Goal: Communication & Community: Answer question/provide support

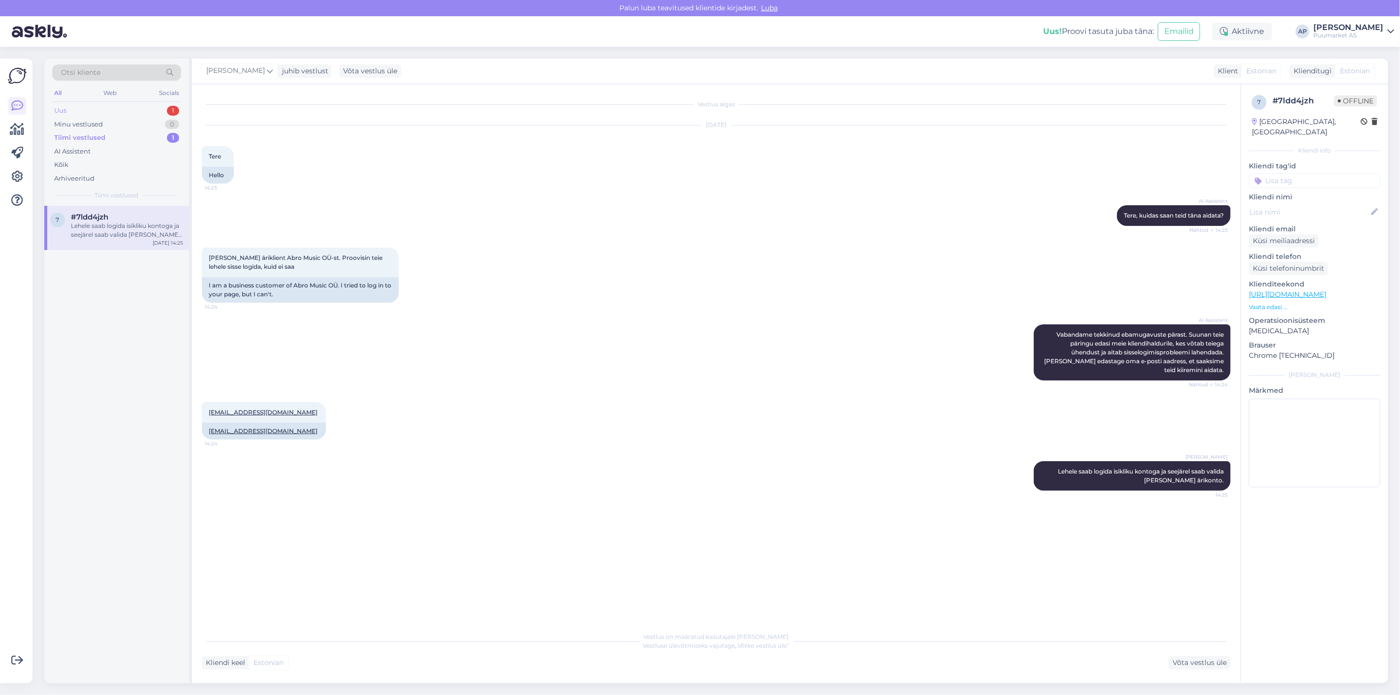
click at [73, 110] on div "Uus 1" at bounding box center [116, 111] width 129 height 14
click at [102, 227] on div "[PERSON_NAME] katteteip on disainitud kaitsma puitu UV-kiirte, vee ja mädanemis…" at bounding box center [127, 230] width 112 height 18
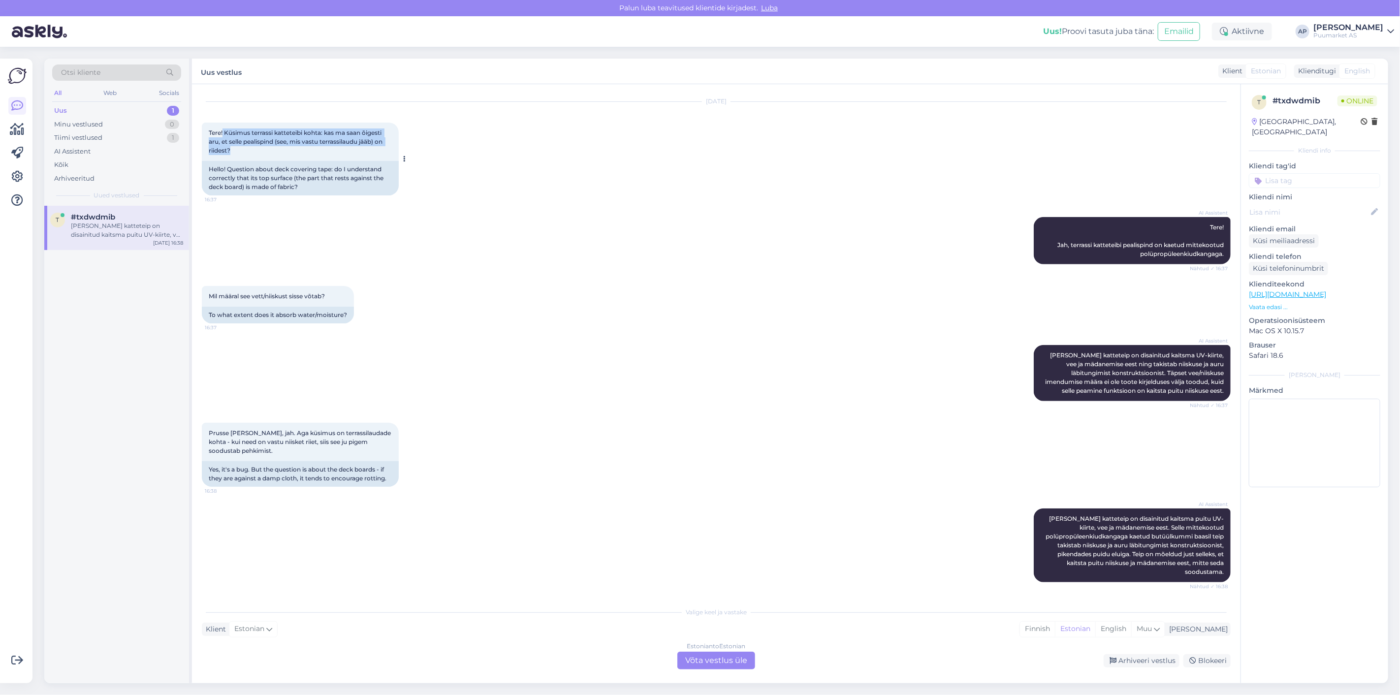
drag, startPoint x: 222, startPoint y: 130, endPoint x: 385, endPoint y: 147, distance: 163.2
click at [385, 147] on div "Tere! Küsimus terrassi katteteibi kohta: kas ma saan õigesti aru, et selle peal…" at bounding box center [300, 142] width 197 height 38
click at [700, 662] on div "Estonian to Estonian Võta vestlus üle" at bounding box center [716, 661] width 78 height 18
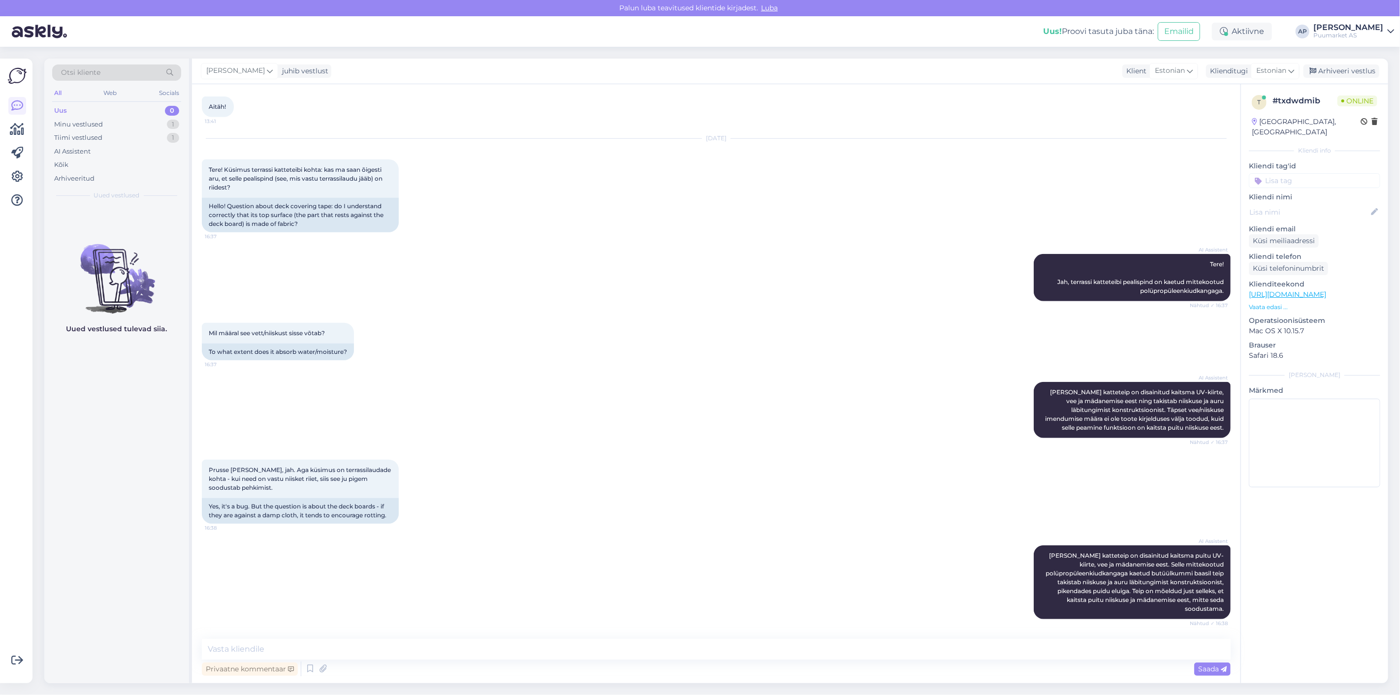
scroll to position [641, 0]
click at [621, 648] on textarea at bounding box center [716, 649] width 1029 height 21
type textarea "Tervist!"
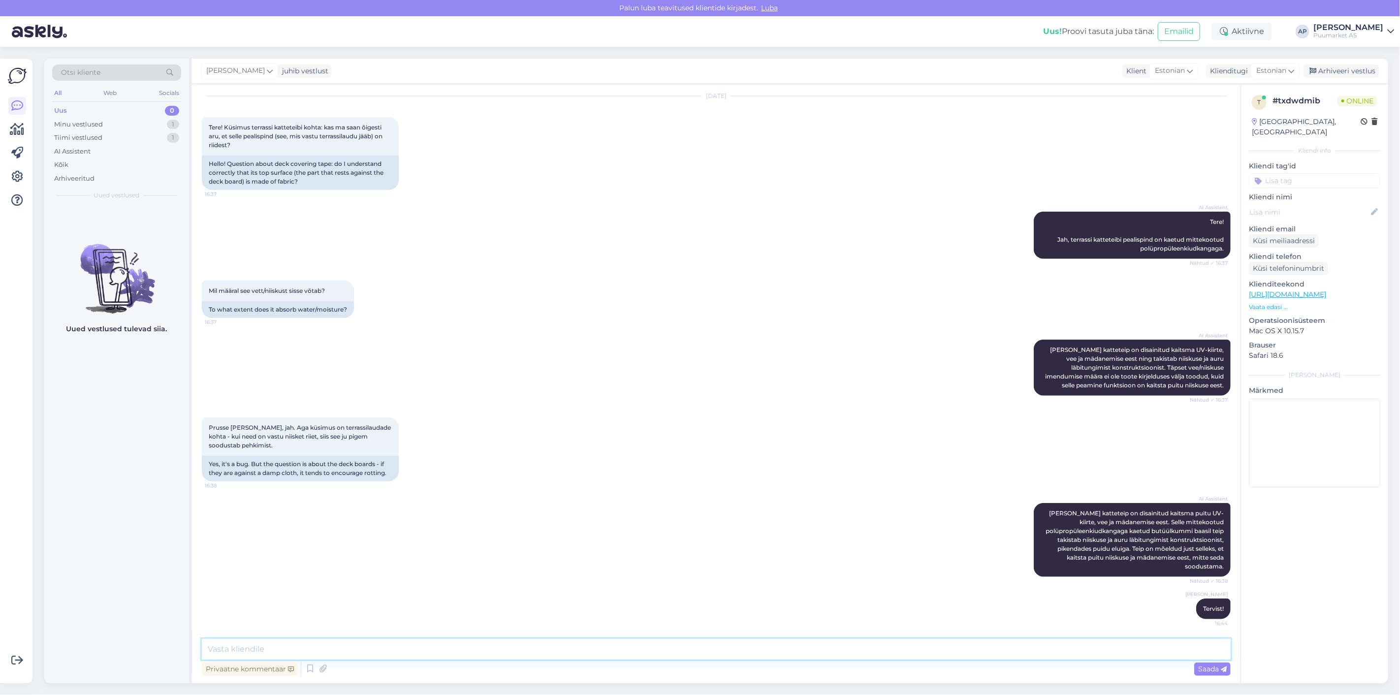
scroll to position [683, 0]
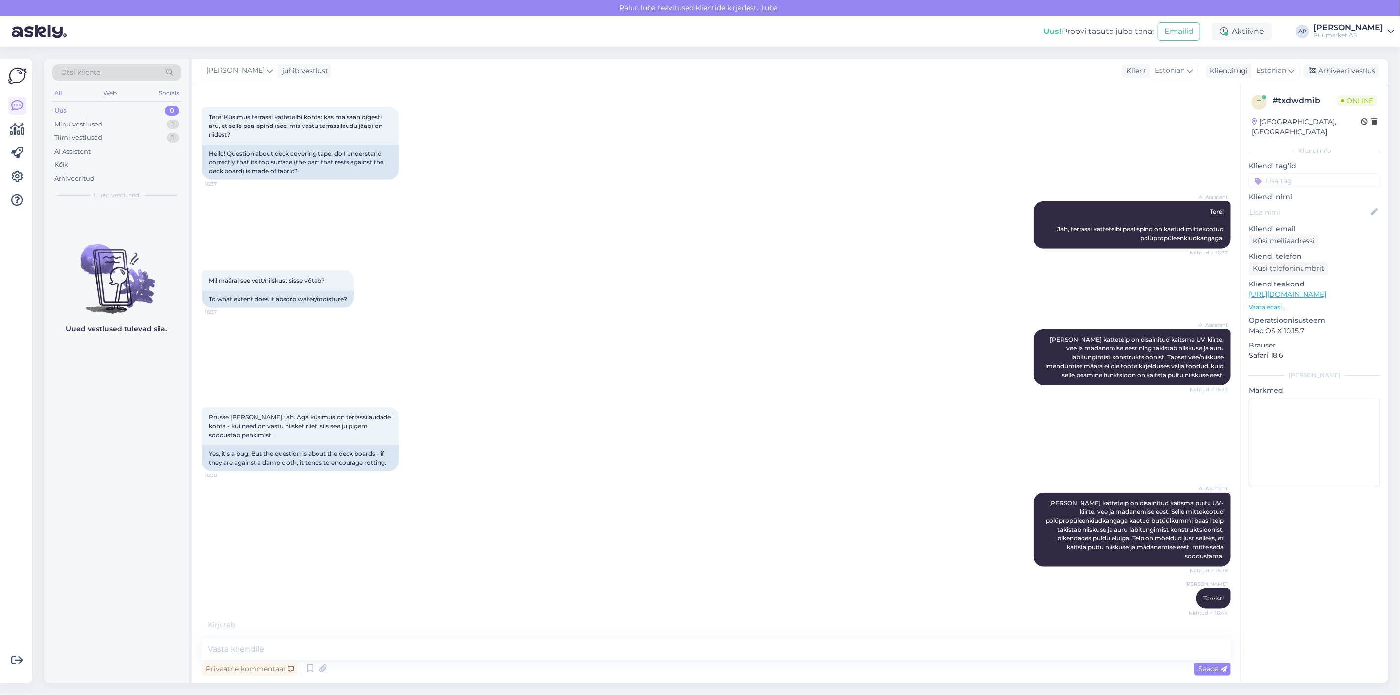
click at [642, 577] on div "AI Assistent [PERSON_NAME] katteteip on disainitud kaitsma puitu UV-kiirte, vee…" at bounding box center [716, 529] width 1029 height 95
click at [576, 653] on textarea at bounding box center [716, 649] width 1029 height 21
click at [696, 532] on div "AI Assistent [PERSON_NAME] katteteip on disainitud kaitsma puitu UV-kiirte, vee…" at bounding box center [716, 529] width 1029 height 95
click at [405, 656] on textarea at bounding box center [716, 649] width 1029 height 21
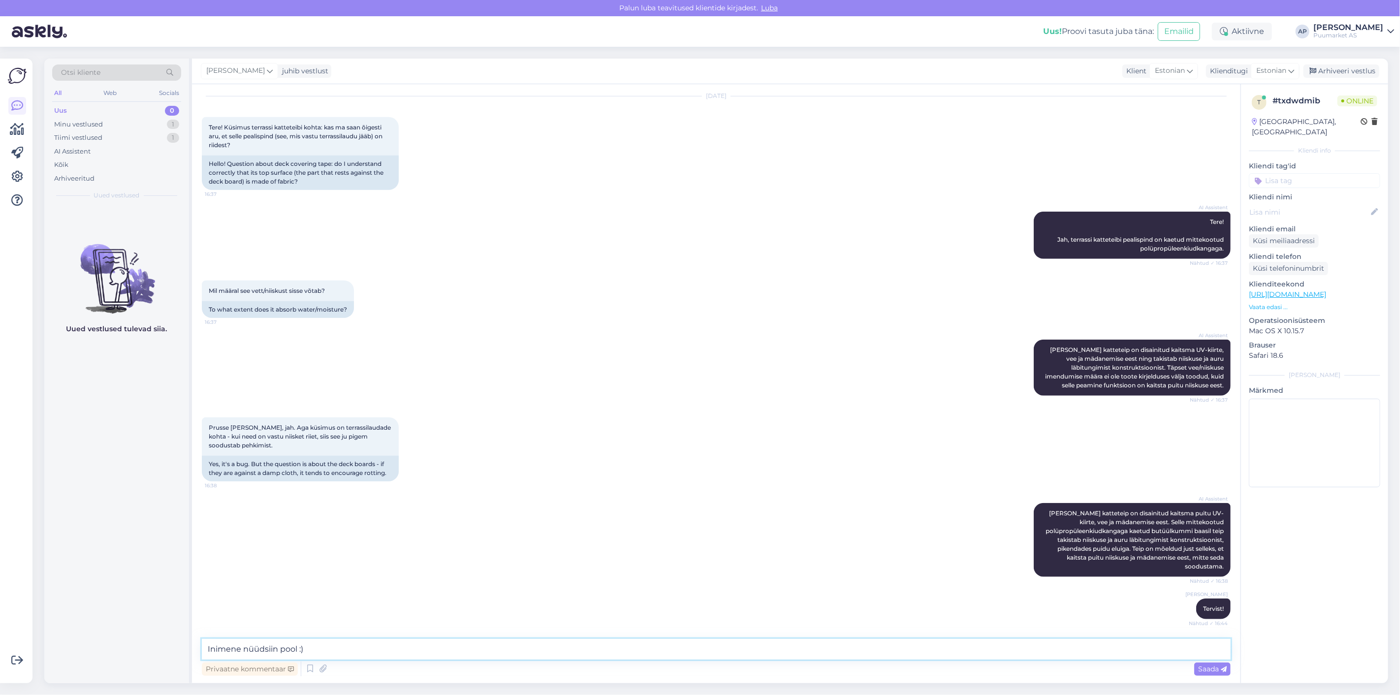
type textarea "Inimene nüüd siin pool :)"
drag, startPoint x: 455, startPoint y: 655, endPoint x: 113, endPoint y: 627, distance: 343.2
click at [113, 627] on div "Otsi kliente All Web Socials Uus 0 Minu vestlused 1 Tiimi vestlused 1 AI Assist…" at bounding box center [715, 371] width 1343 height 624
click at [304, 667] on icon at bounding box center [310, 668] width 12 height 15
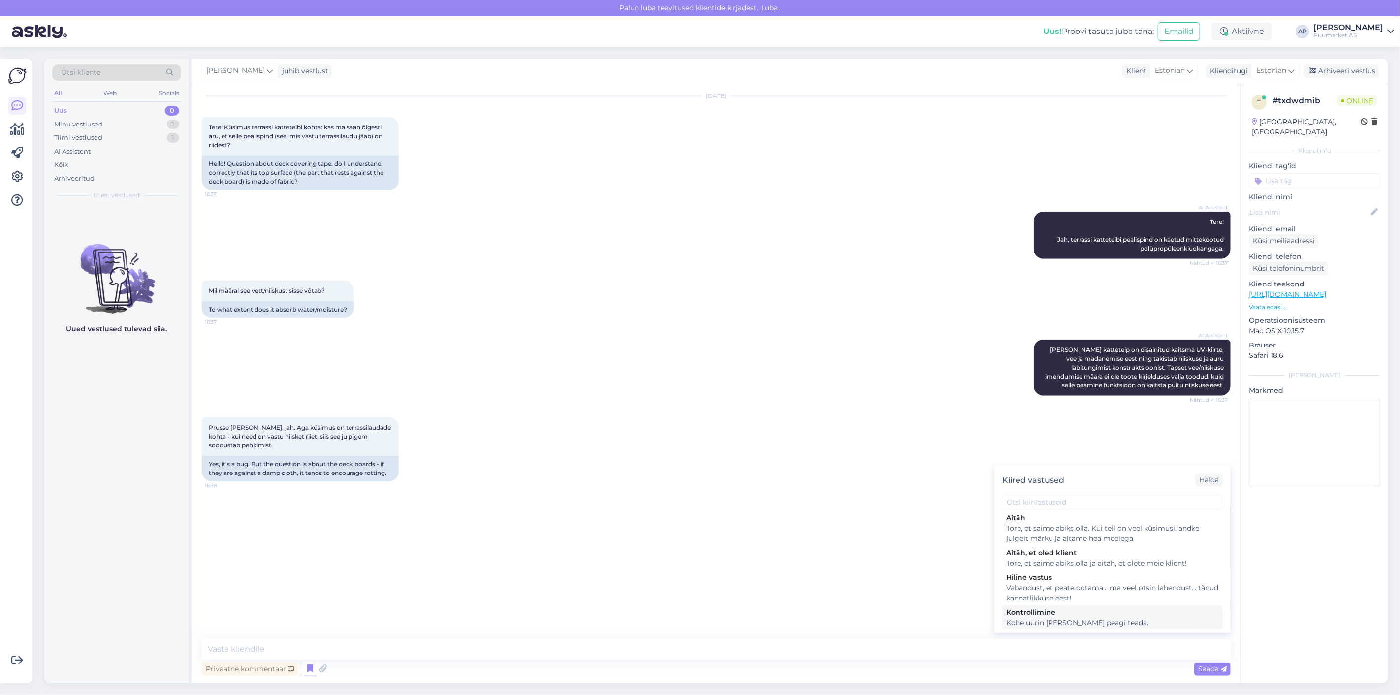
scroll to position [273, 0]
click at [545, 527] on div "AI Assistent [PERSON_NAME] katteteip on disainitud kaitsma puitu UV-kiirte, vee…" at bounding box center [716, 539] width 1029 height 95
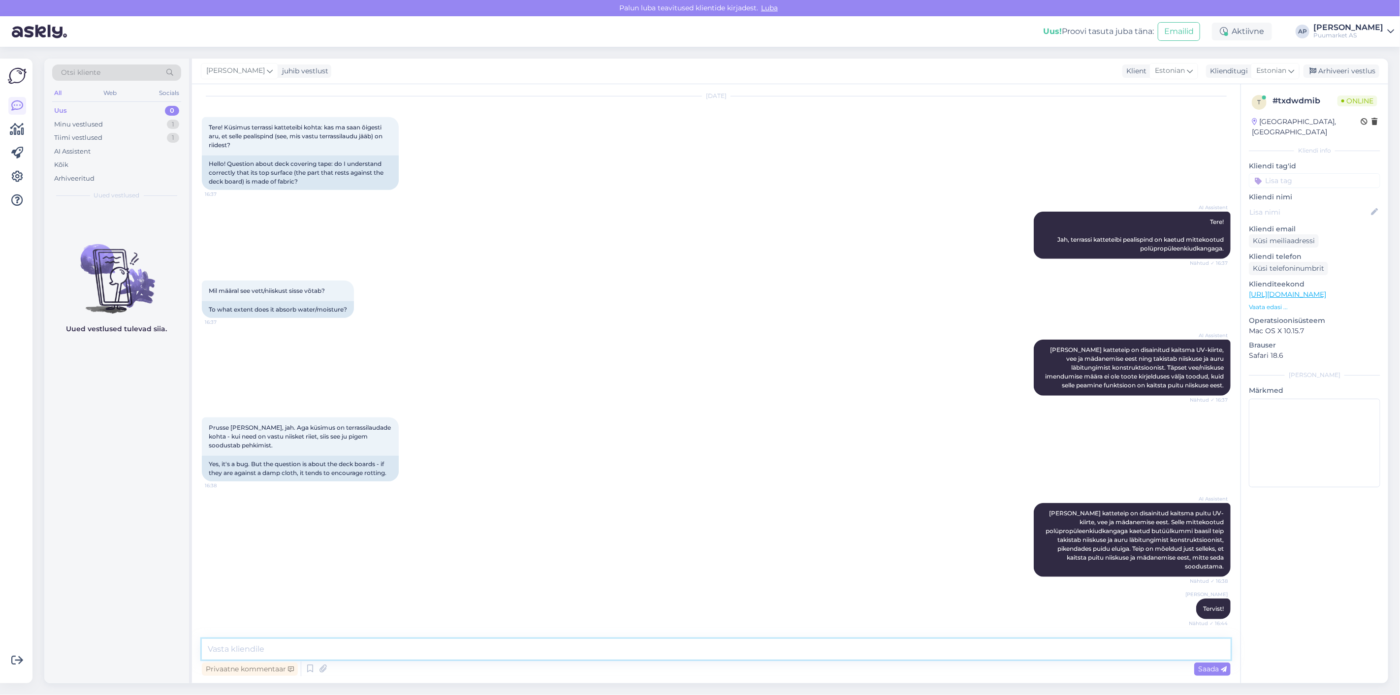
click at [449, 646] on textarea at bounding box center [716, 649] width 1029 height 21
type textarea "K"
type textarea "O"
type textarea "t"
type textarea "k"
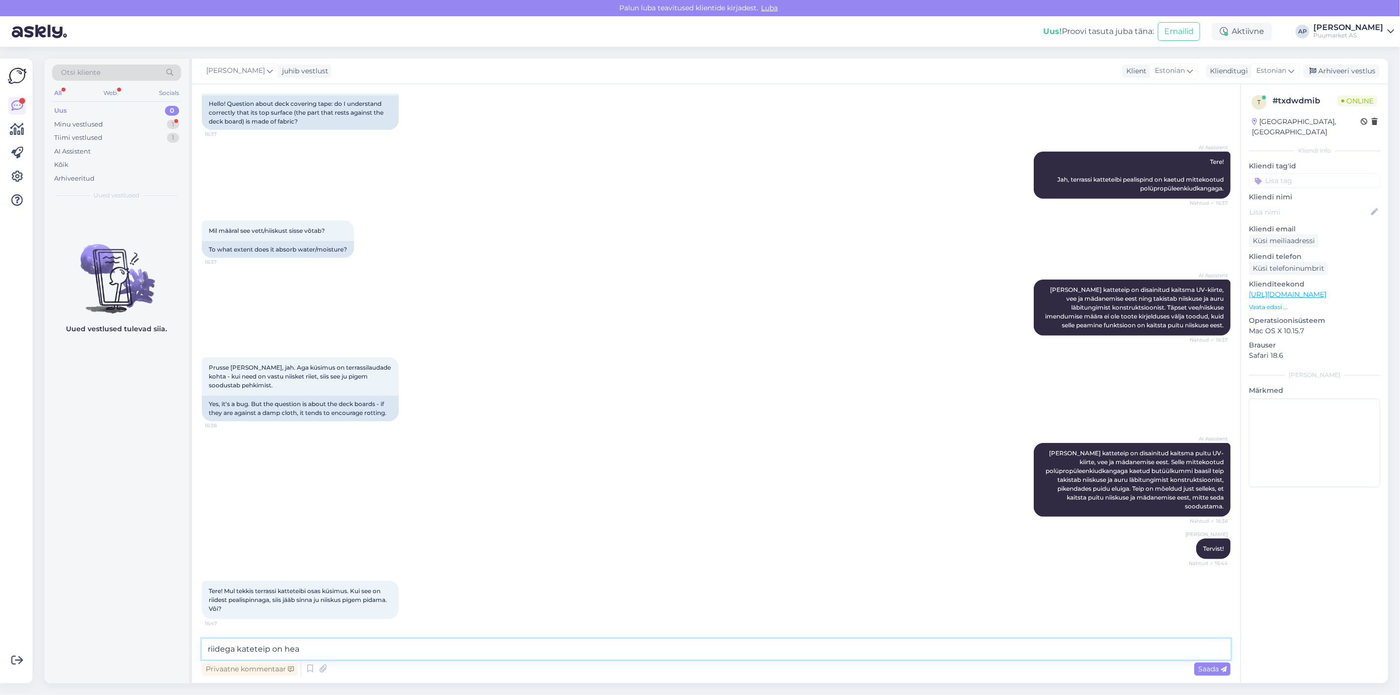
scroll to position [743, 0]
type textarea "r"
click at [601, 558] on div "[PERSON_NAME] Tervist! Nähtud ✓ 16:44" at bounding box center [716, 549] width 1029 height 42
drag, startPoint x: 268, startPoint y: 600, endPoint x: 369, endPoint y: 599, distance: 101.4
click at [369, 599] on div "Tere! Mul tekkis terrassi katteteibi osas küsimus. Kui see on riidest pealispin…" at bounding box center [300, 600] width 197 height 38
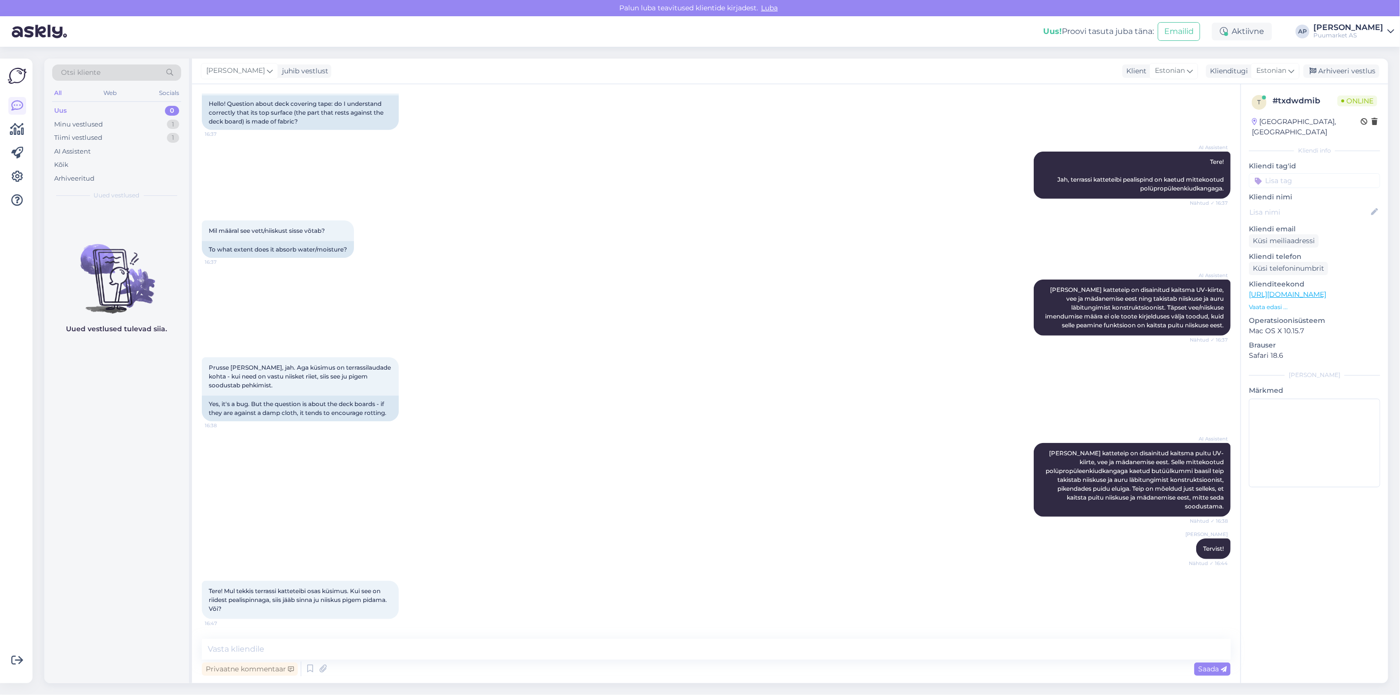
click at [284, 614] on div "Tere! Mul tekkis terrassi katteteibi osas küsimus. Kui see on riidest pealispin…" at bounding box center [300, 600] width 197 height 38
click at [291, 645] on textarea at bounding box center [716, 649] width 1029 height 21
type textarea "M"
click at [243, 652] on textarea "Selle teipi eesmärk on minuarvates teine" at bounding box center [716, 649] width 1029 height 21
drag, startPoint x: 411, startPoint y: 650, endPoint x: 0, endPoint y: 632, distance: 411.3
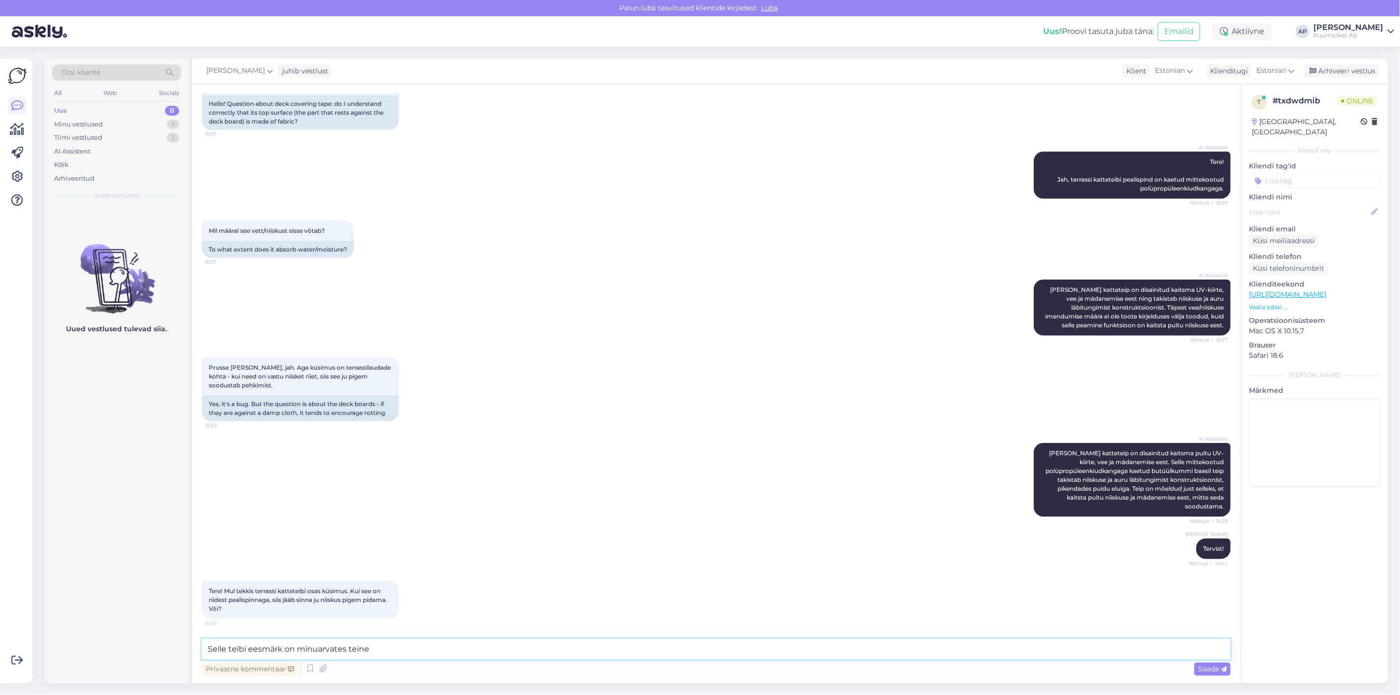
click at [0, 632] on div "Võimalused Veendu, et Askly loob sulle väärtust. Sulge Ühenda FB ja IG sõnumid …" at bounding box center [700, 371] width 1400 height 648
paste textarea "arvates teine."
type textarea "Selle teibi eesmärk on minu arvates teine."
click at [1195, 668] on div "Saada" at bounding box center [1212, 668] width 36 height 13
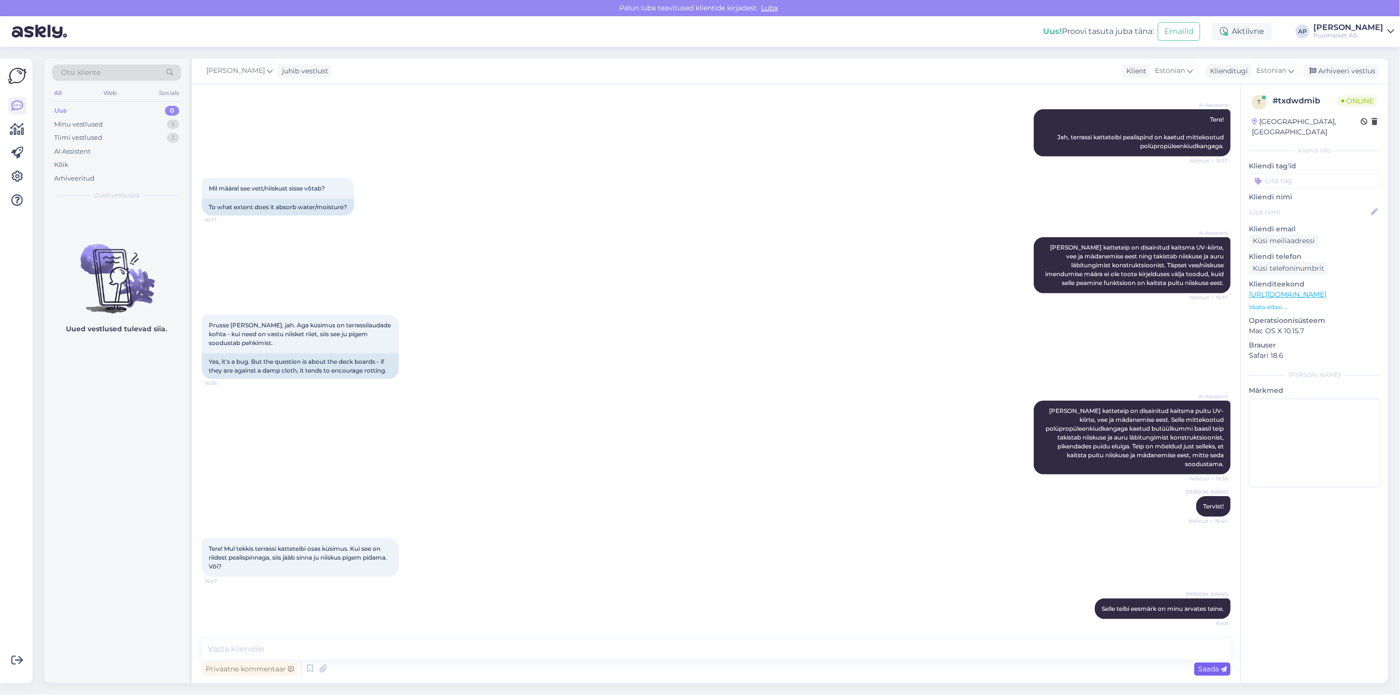
scroll to position [785, 0]
click at [972, 651] on textarea at bounding box center [716, 649] width 1029 height 21
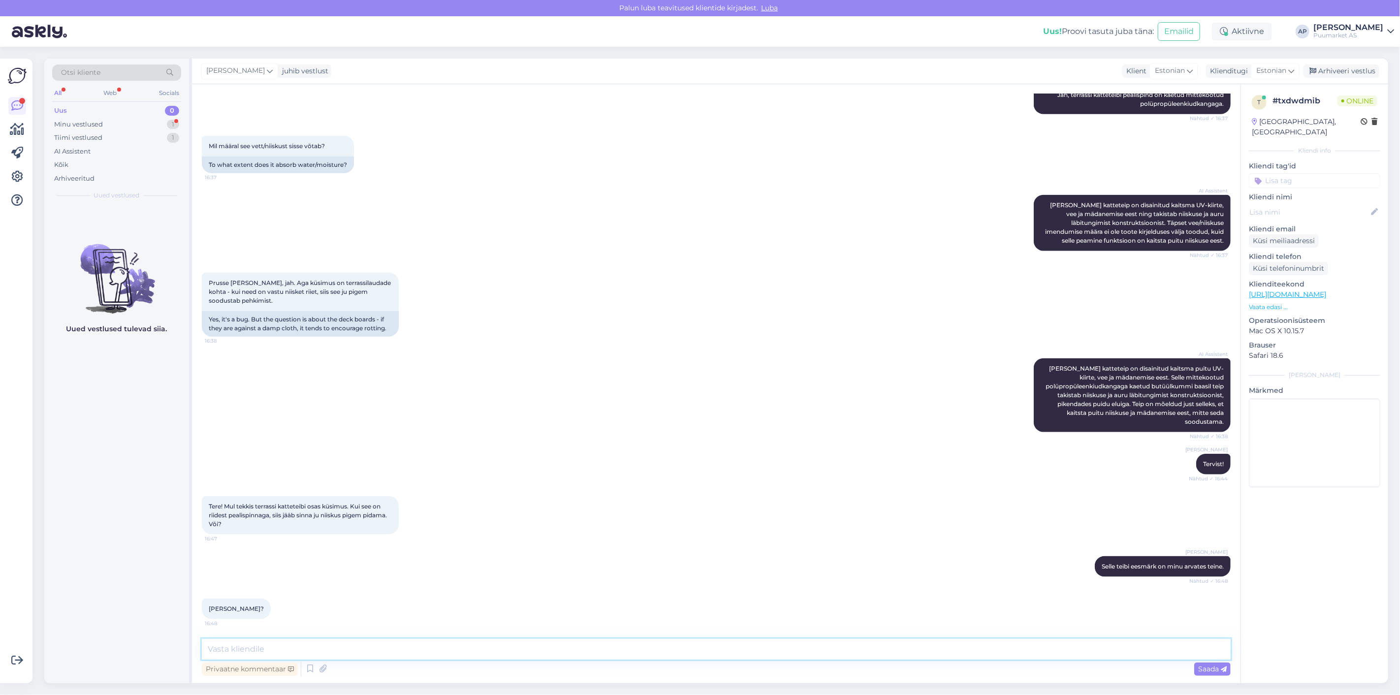
scroll to position [828, 0]
click at [450, 651] on textarea at bounding box center [716, 649] width 1029 height 21
paste textarea "Terrassi ehitades on tuulutus väga oluline ning ei ole hea, [PERSON_NAME] on va…"
paste textarea "[URL][DOMAIN_NAME]"
drag, startPoint x: 725, startPoint y: 645, endPoint x: 101, endPoint y: 621, distance: 624.5
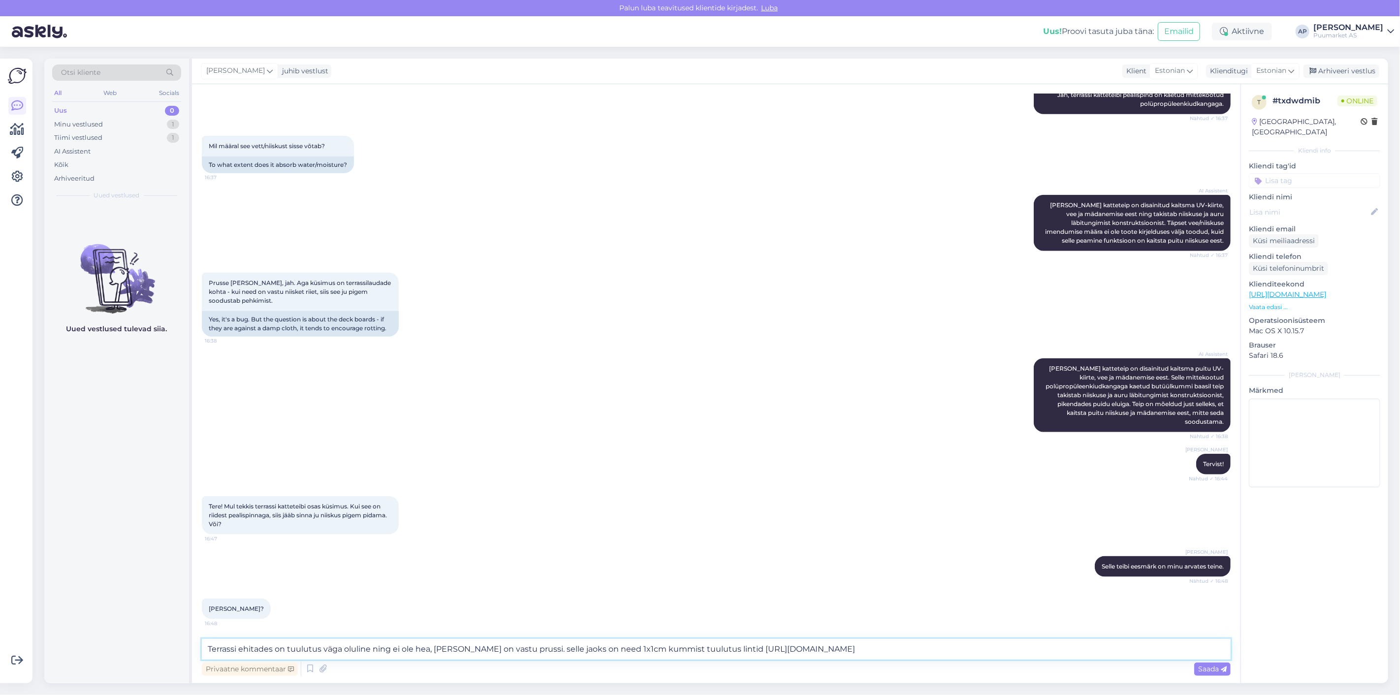
click at [101, 621] on div "Otsi kliente All Web Socials Uus 0 Minu vestlused 1 Tiimi vestlused 1 AI Assist…" at bounding box center [715, 371] width 1343 height 624
paste textarea "puhul on tuulutus tähtis. Selleks on olemas 1×1 cm kummist tuulutuslinte, mis h…"
click at [412, 648] on textarea "Terrassi puhul on tuulutus tähtis. Selleks on olemas 1×1 cm kummist tuulutuslin…" at bounding box center [716, 649] width 1029 height 21
type textarea "Terrassi puhul on tuulutus tähtis. Selleks on olemas 0,5×1 cm kummist tuulutusl…"
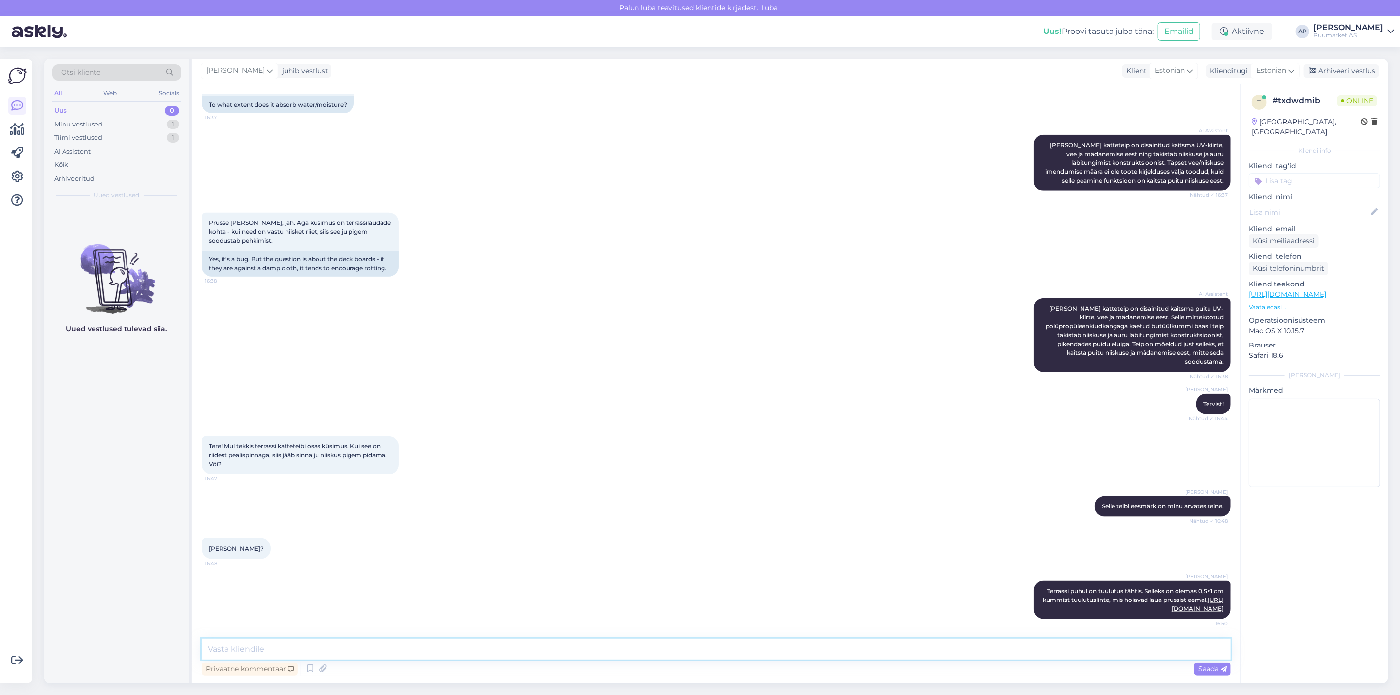
click at [977, 656] on textarea at bounding box center [716, 649] width 1029 height 21
drag, startPoint x: 369, startPoint y: 649, endPoint x: 718, endPoint y: 653, distance: 349.4
click at [718, 653] on textarea "Riidest katte teip on hea kasutada juhul kui karkass ja laudis peaksid erineval…" at bounding box center [716, 649] width 1029 height 21
click at [719, 653] on textarea "Riidest katte teip on hea kasutada juhul kui karkass ja laudis peaksid erineval…" at bounding box center [716, 649] width 1029 height 21
click at [557, 641] on textarea "Riidest katte teip on hea kasutada juhul kui karkass ja laudis peaksid erineval…" at bounding box center [716, 649] width 1029 height 21
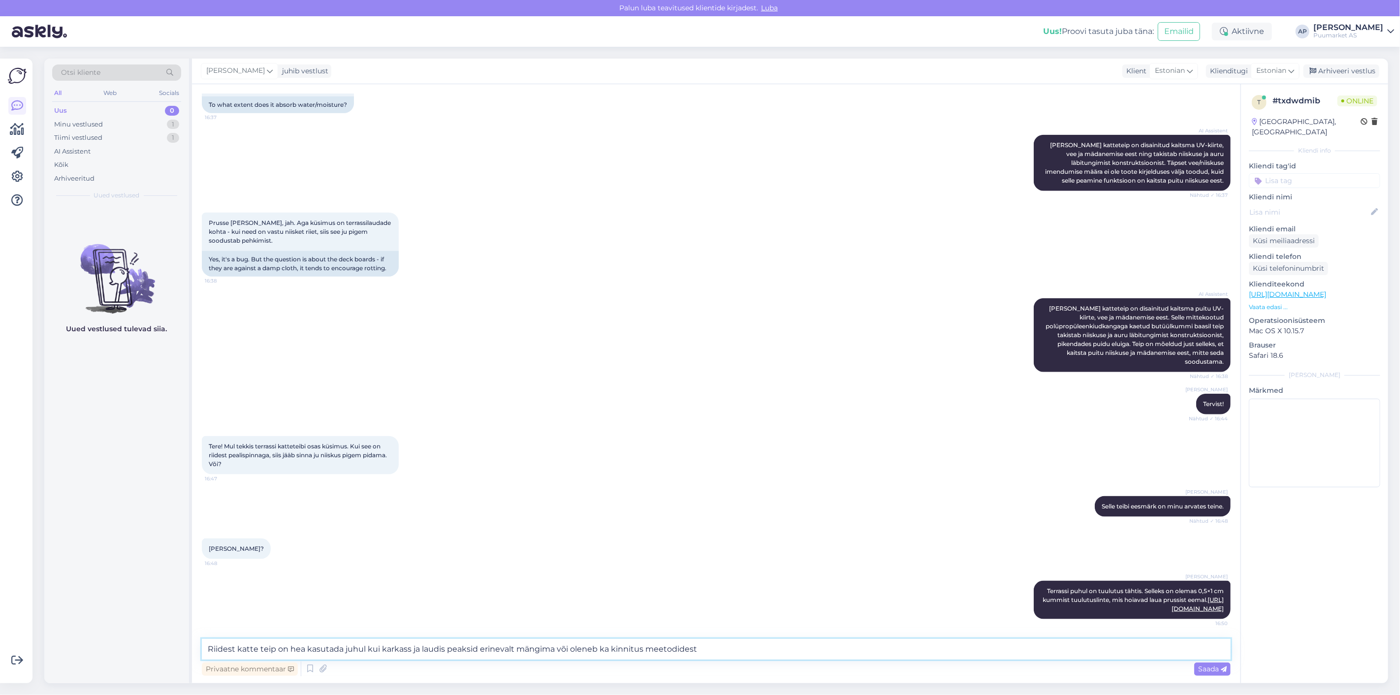
click at [381, 650] on textarea "Riidest katte teip on hea kasutada juhul kui karkass ja laudis peaksid erineval…" at bounding box center [716, 649] width 1029 height 21
click at [445, 647] on textarea "Riidest katte teip on hea kasutada juhul kui karkass ja laudis peaksid erineval…" at bounding box center [716, 649] width 1029 height 21
click at [694, 650] on textarea "Riidest katte teip on hea kasutada juhul kui karkass ja laudis peaksid erineval…" at bounding box center [716, 649] width 1029 height 21
drag, startPoint x: 1162, startPoint y: 647, endPoint x: 0, endPoint y: 521, distance: 1169.2
click at [0, 521] on div "Võimalused Veendu, et Askly loob sulle väärtust. Sulge Ühenda FB ja IG sõnumid …" at bounding box center [700, 371] width 1400 height 648
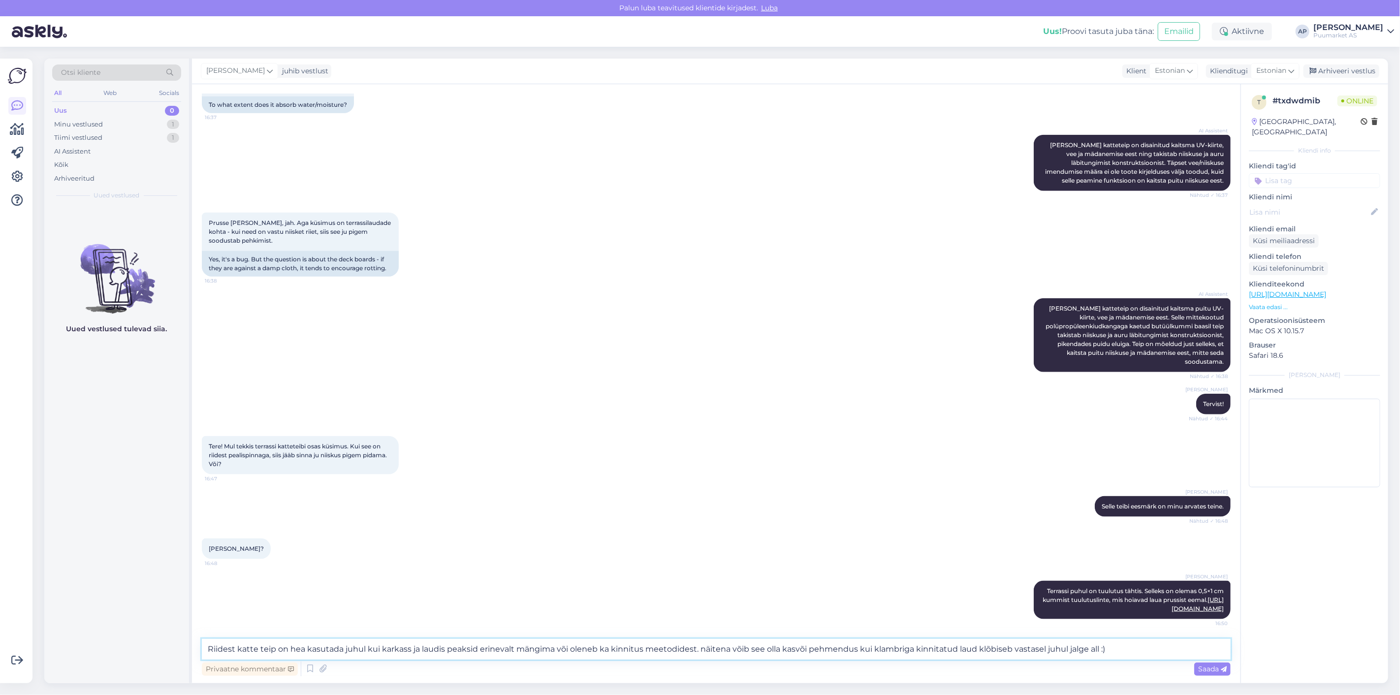
paste textarea "­teip on hea kasutada juhul, kui karkass ja laudis peaksid erinevalt mängima võ…"
type textarea "Riidest katte­teip on hea kasutada juhul, kui karkass ja laudis peaksid erineva…"
click at [1212, 670] on span "Saada" at bounding box center [1212, 668] width 29 height 9
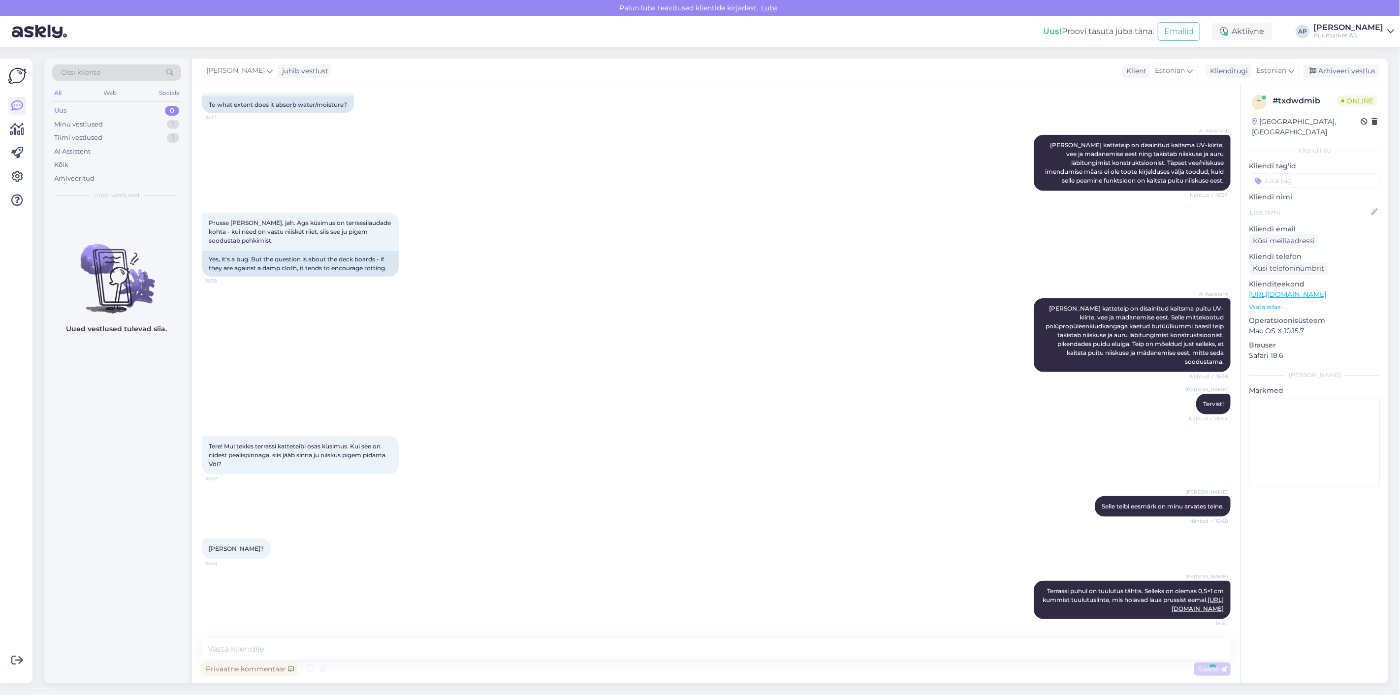
scroll to position [974, 0]
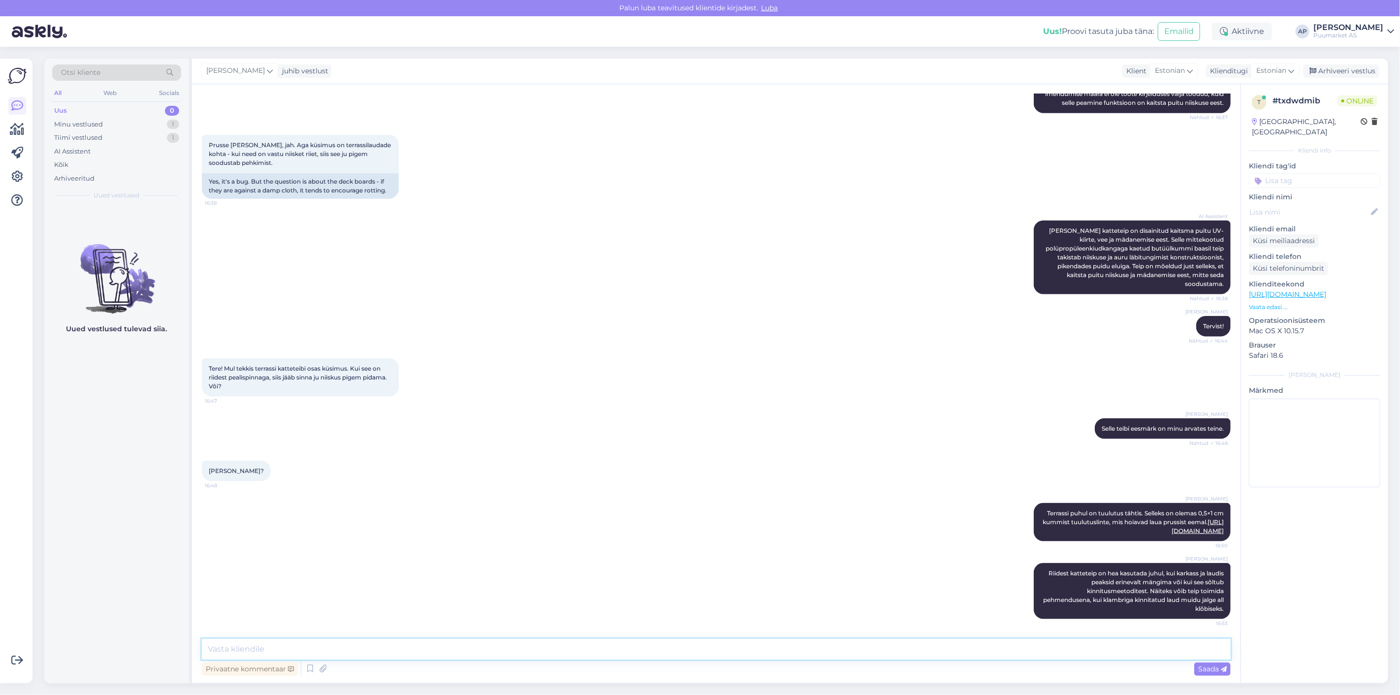
click at [815, 640] on textarea at bounding box center [716, 649] width 1029 height 21
click at [811, 511] on div "[PERSON_NAME] Terrassi puhul on tuulutus tähtis. Selleks on olemas 0,5×1 cm kum…" at bounding box center [716, 522] width 1029 height 60
drag, startPoint x: 1044, startPoint y: 500, endPoint x: 1182, endPoint y: 505, distance: 137.9
click at [1182, 509] on span "Terrassi puhul on tuulutus tähtis. Selleks on olemas 0,5×1 cm kummist tuulutusl…" at bounding box center [1133, 521] width 183 height 25
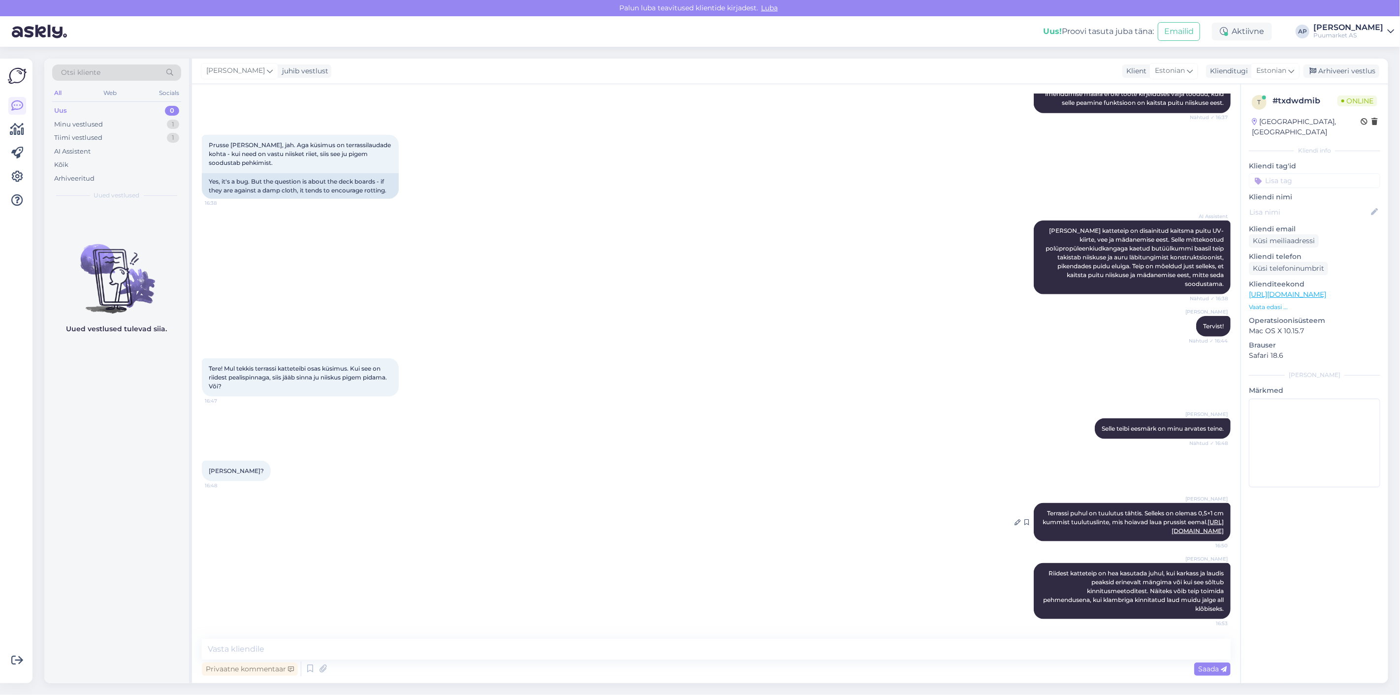
click at [1050, 514] on span "Terrassi puhul on tuulutus tähtis. Selleks on olemas 0,5×1 cm kummist tuulutusl…" at bounding box center [1133, 521] width 183 height 25
click at [591, 647] on textarea at bounding box center [716, 649] width 1029 height 21
type textarea "L"
click at [309, 670] on icon at bounding box center [310, 668] width 12 height 15
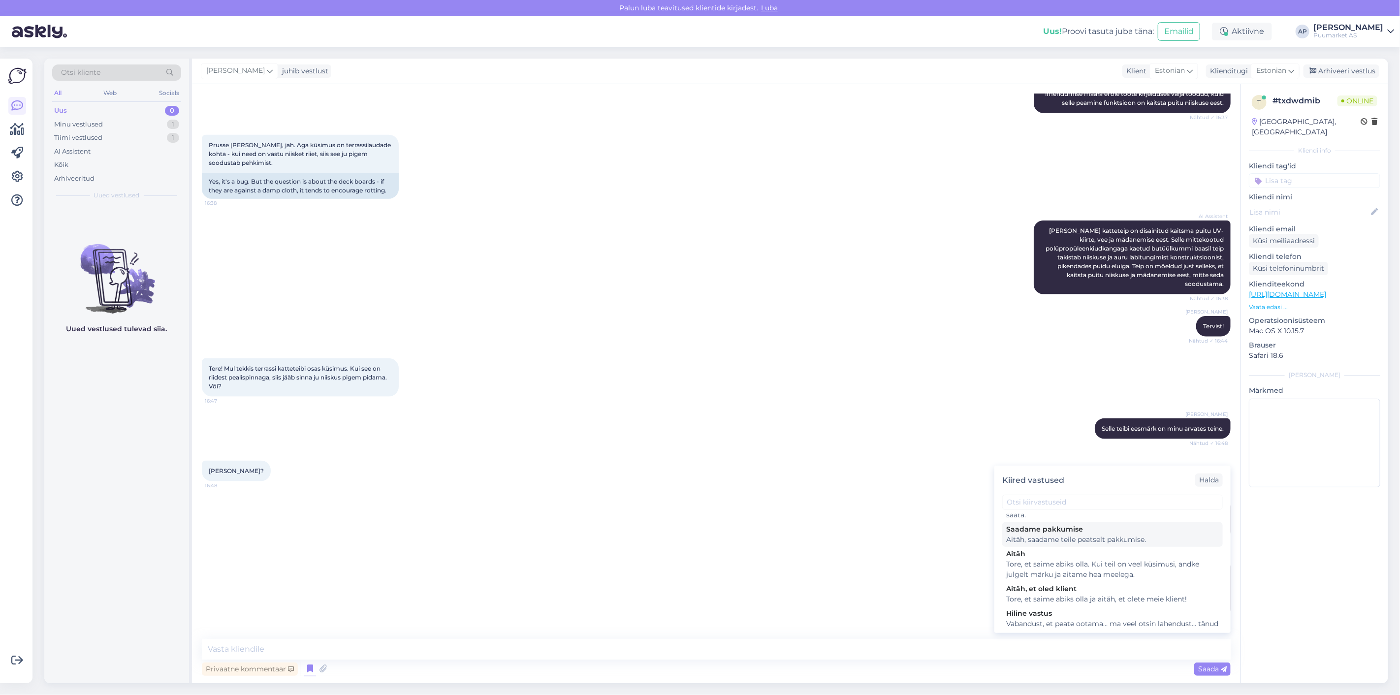
scroll to position [219, 0]
click at [1089, 579] on div "Tore, et saime abiks olla. Kui teil on veel küsimusi, andke julgelt märku ja ai…" at bounding box center [1112, 569] width 213 height 21
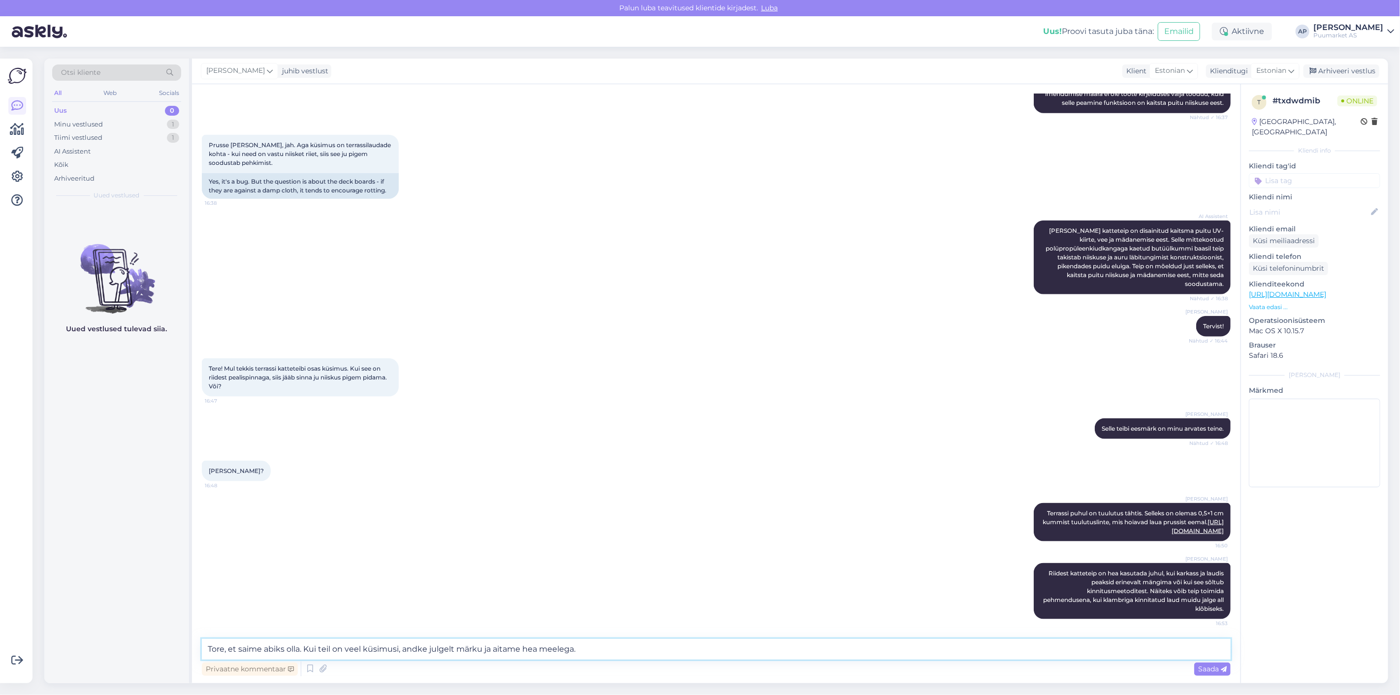
drag, startPoint x: 305, startPoint y: 649, endPoint x: 94, endPoint y: 649, distance: 211.6
click at [94, 649] on div "Otsi kliente All Web Socials Uus 0 Minu vestlused 1 Tiimi vestlused 1 AI Assist…" at bounding box center [715, 371] width 1343 height 624
type textarea "Kui teil on veel küsimusi, andke julgelt [PERSON_NAME] aitame hea meelega."
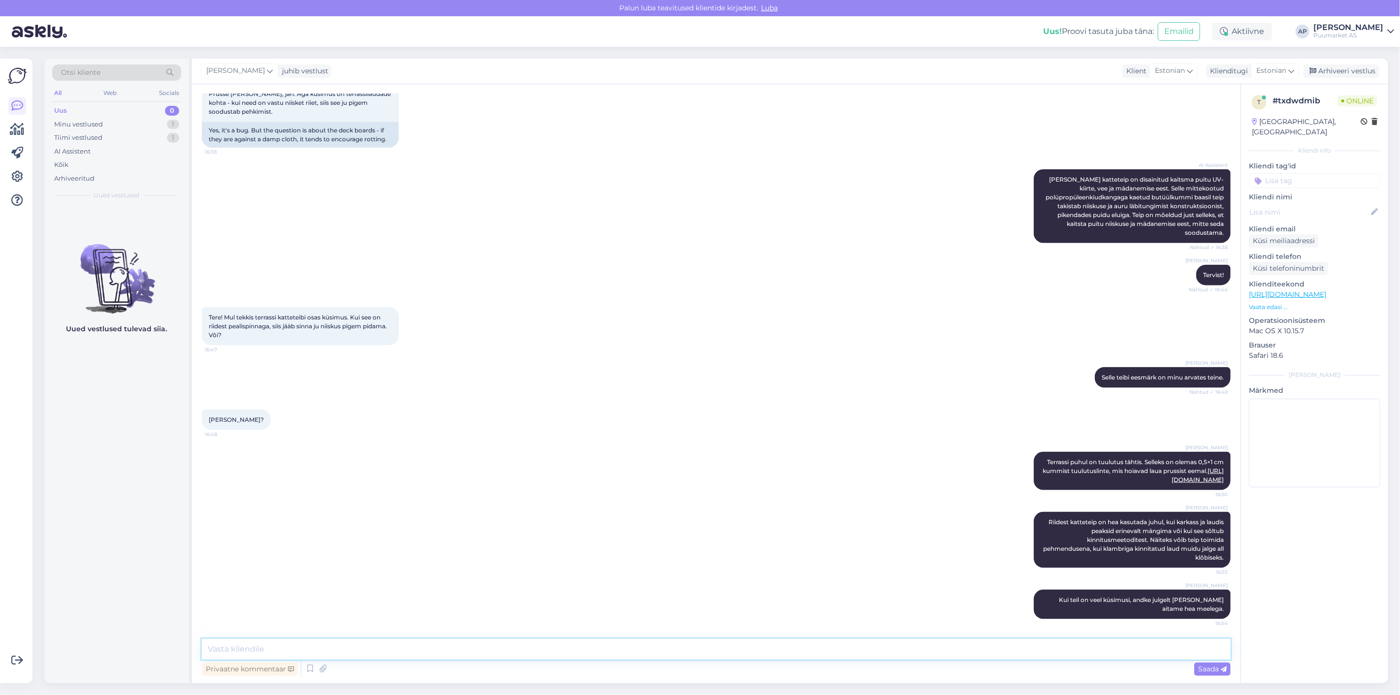
scroll to position [1025, 0]
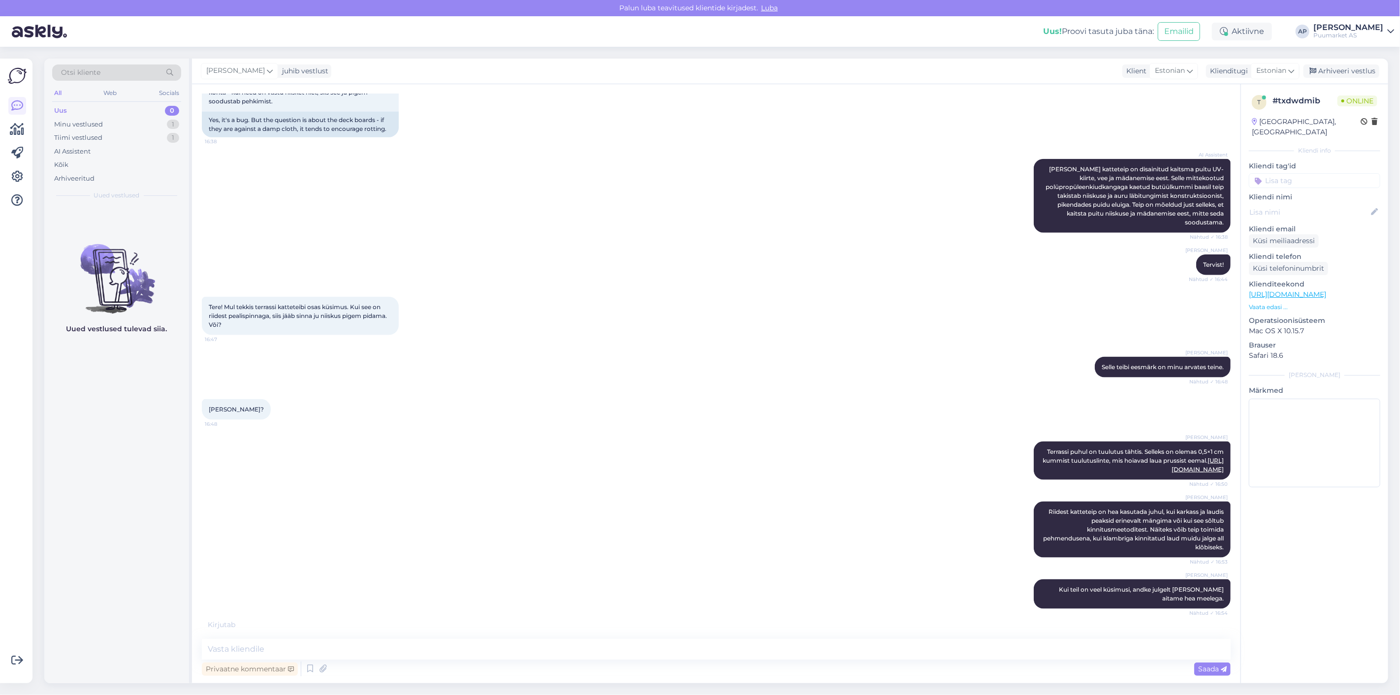
click at [387, 543] on div "[PERSON_NAME] Riidest katte­teip on hea kasutada juhul, kui karkass ja laudis p…" at bounding box center [716, 530] width 1029 height 78
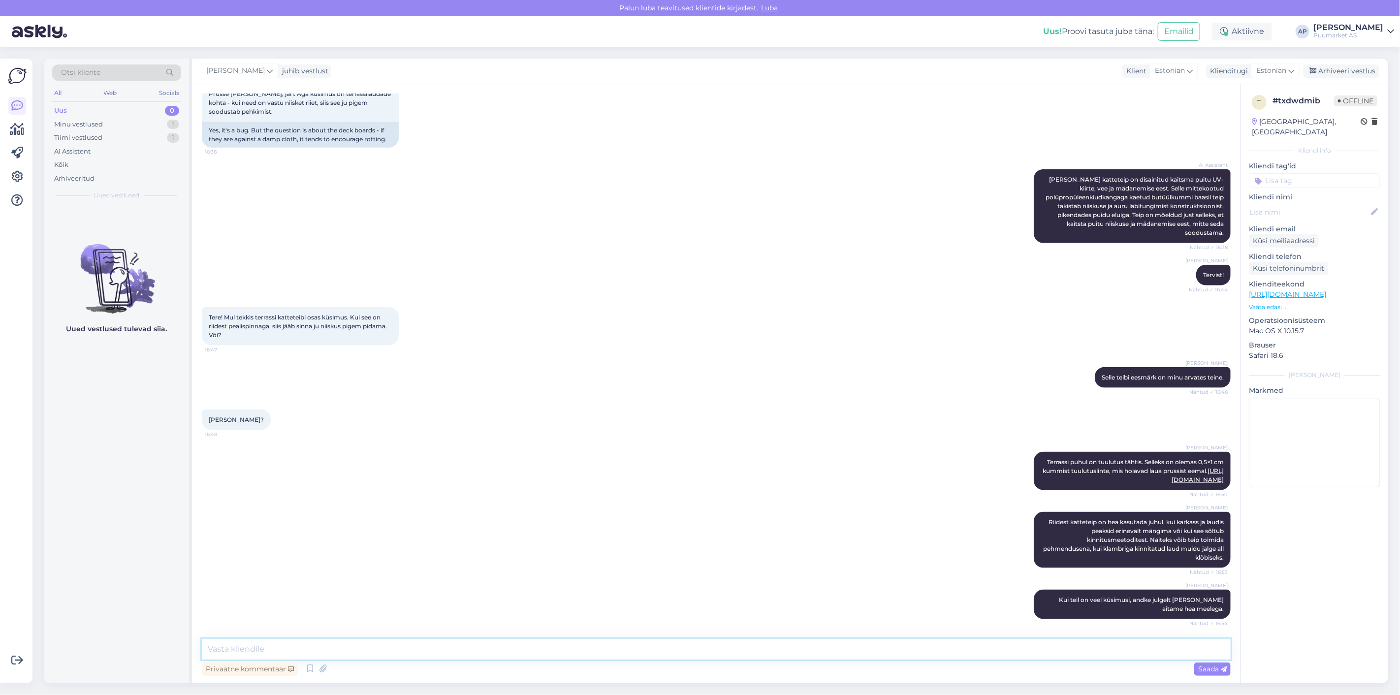
click at [533, 648] on textarea at bounding box center [716, 649] width 1029 height 21
paste textarea "prussile"
type textarea "kaitseb pigem prussi"
drag, startPoint x: 533, startPoint y: 648, endPoint x: 0, endPoint y: 522, distance: 547.7
click at [0, 529] on div "Võimalused Veendu, et Askly loob sulle väärtust. Sulge Ühenda FB ja IG sõnumid …" at bounding box center [700, 371] width 1400 height 648
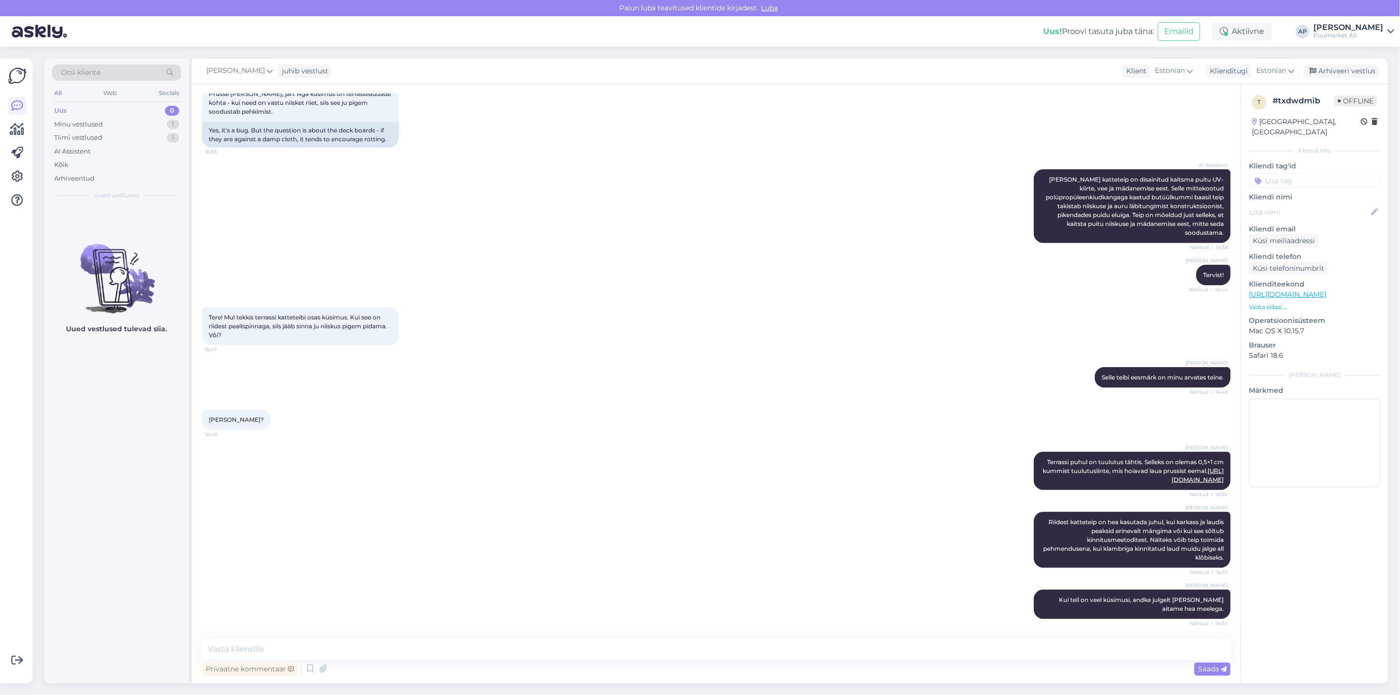
click at [419, 474] on div "[PERSON_NAME] Terrassi puhul on tuulutus tähtis. Selleks on olemas 0,5×1 cm kum…" at bounding box center [716, 471] width 1029 height 60
click at [1345, 69] on div "Arhiveeri vestlus" at bounding box center [1341, 70] width 76 height 13
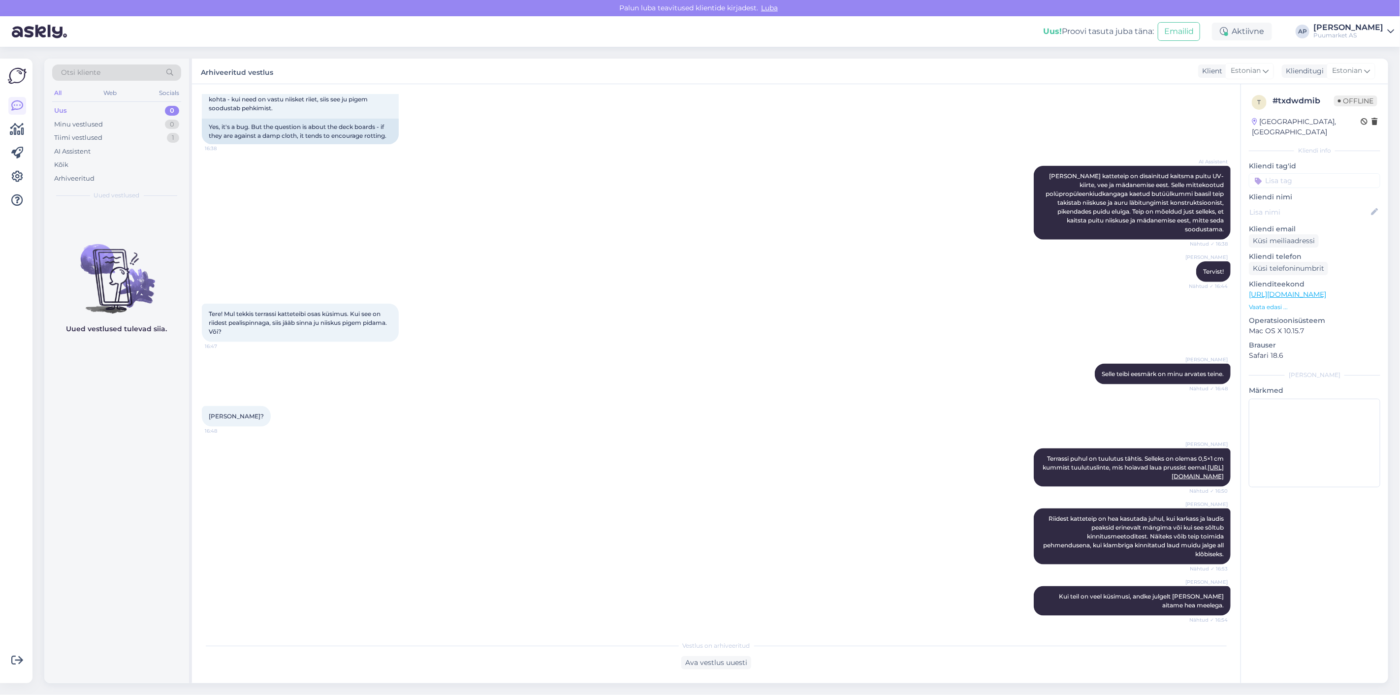
click at [596, 551] on div "[PERSON_NAME] Riidest katte­teip on hea kasutada juhul, kui karkass ja laudis p…" at bounding box center [716, 537] width 1029 height 78
